Goal: Task Accomplishment & Management: Manage account settings

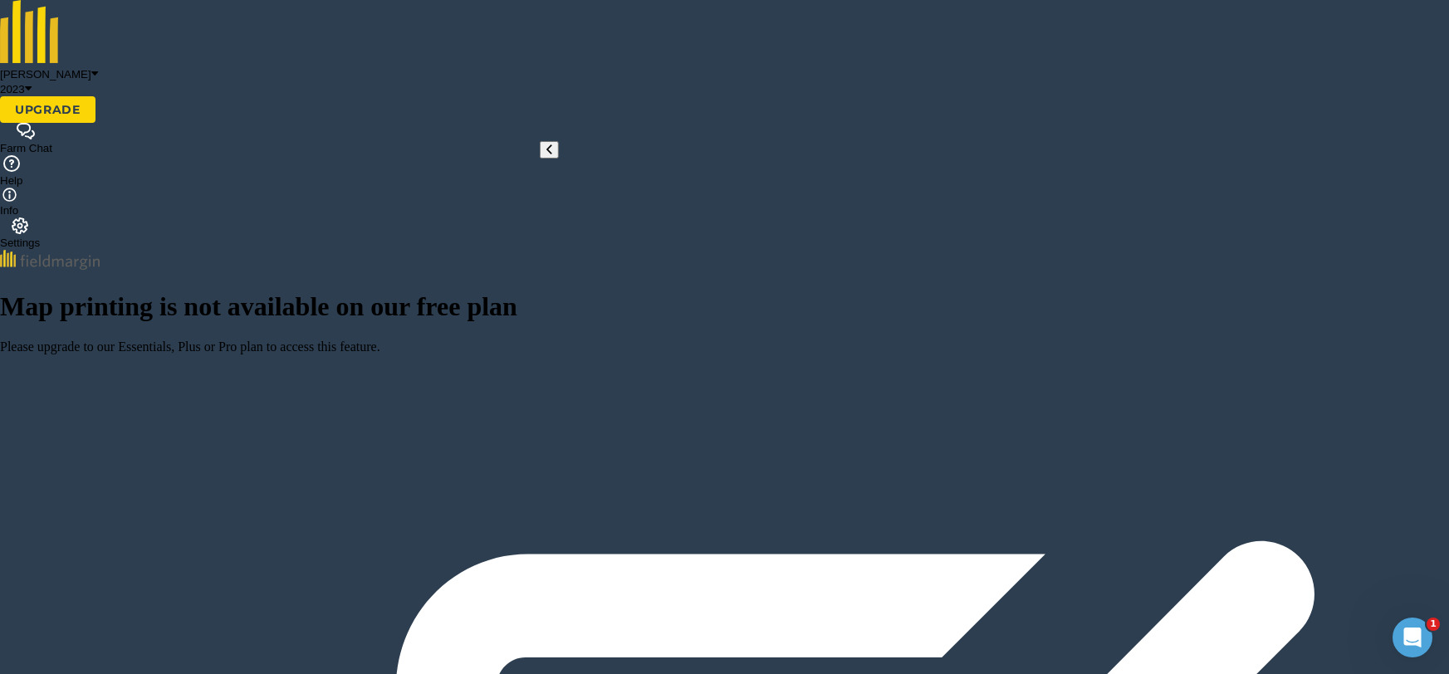
type input "half"
